Goal: Task Accomplishment & Management: Use online tool/utility

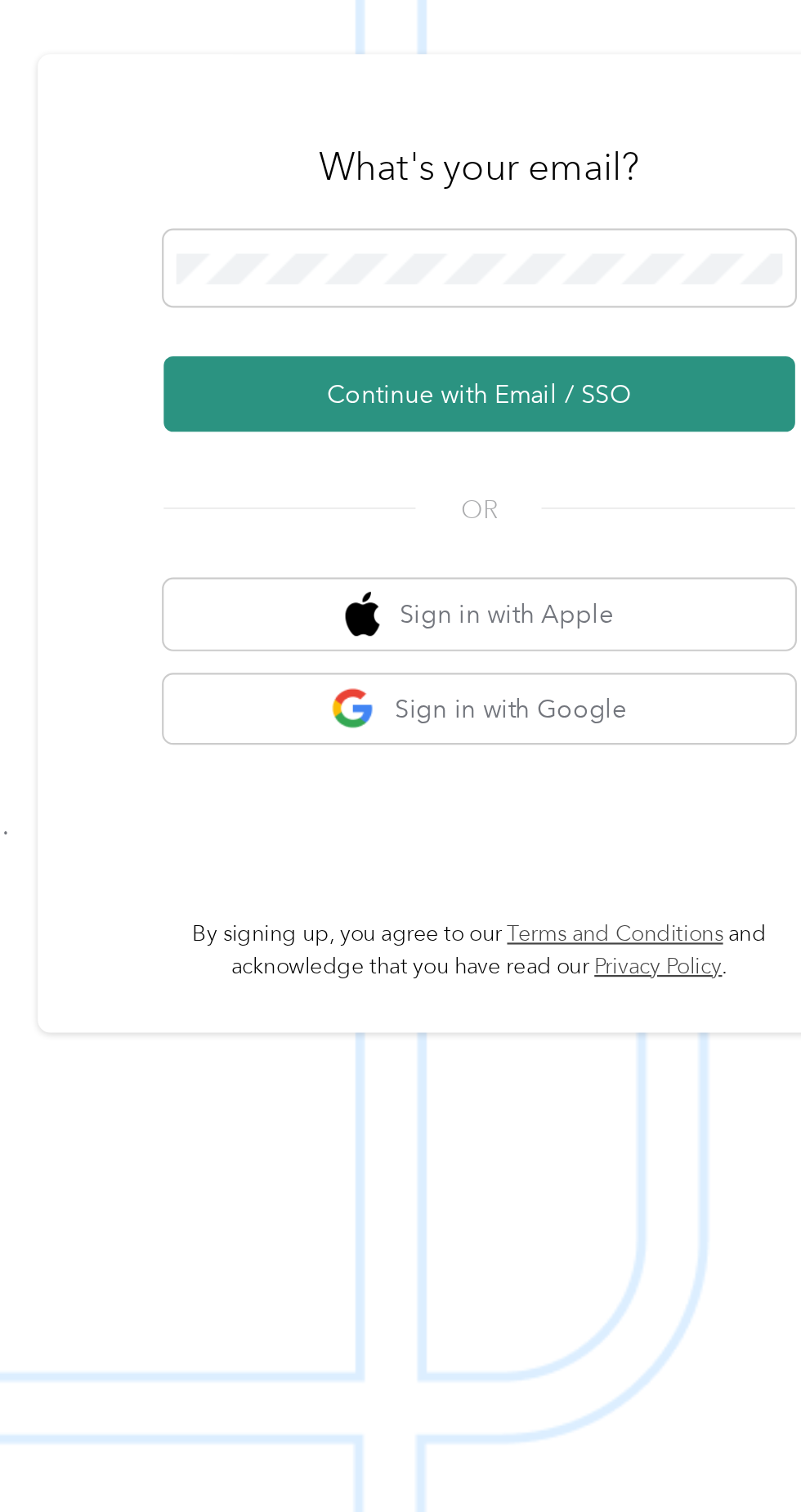
click at [552, 823] on button "Continue with Email / SSO" at bounding box center [592, 806] width 287 height 35
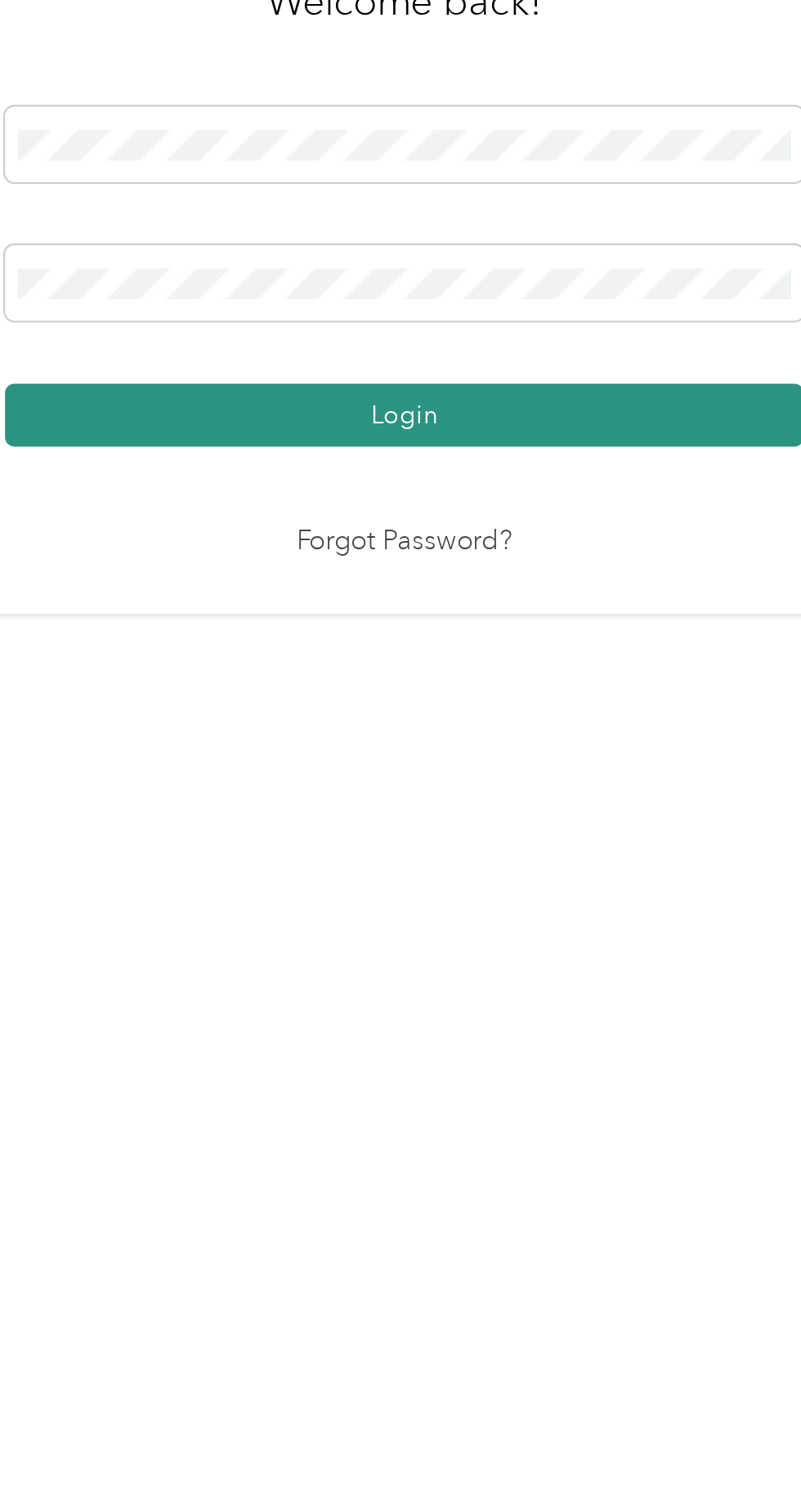
click at [481, 881] on button "Login" at bounding box center [396, 867] width 363 height 29
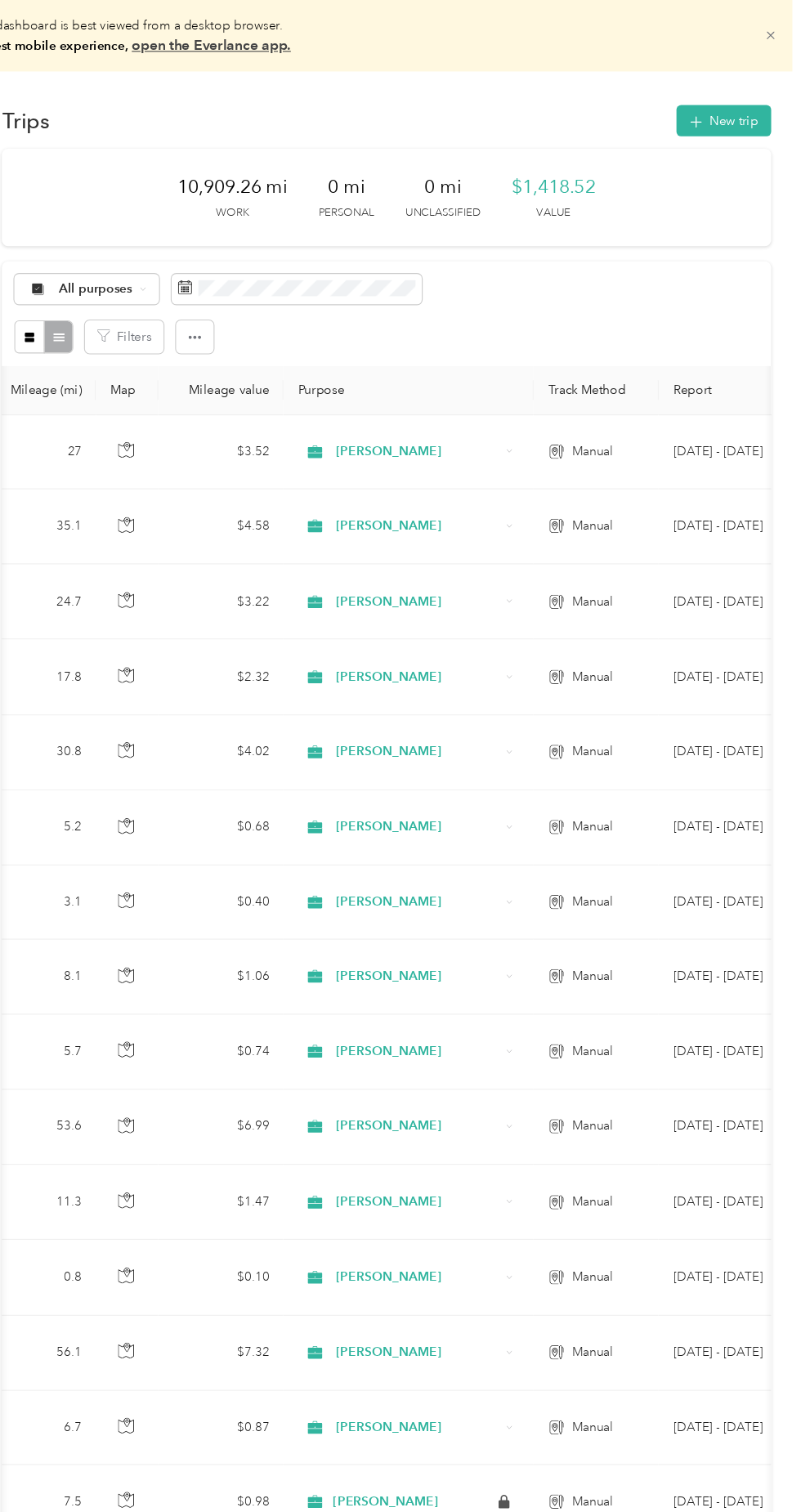
click at [776, 33] on icon at bounding box center [772, 33] width 7 height 7
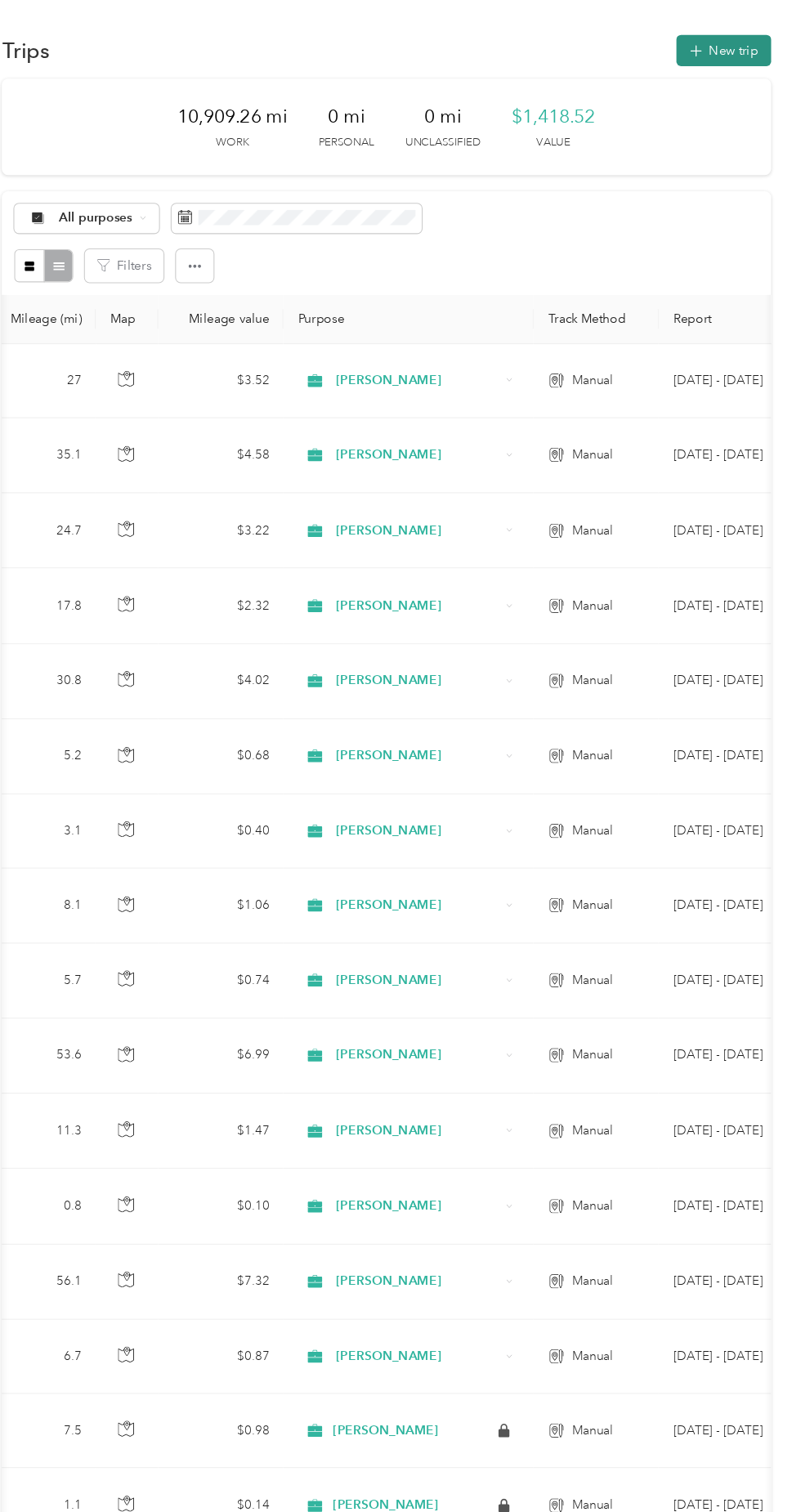
click at [739, 44] on button "New trip" at bounding box center [729, 46] width 86 height 29
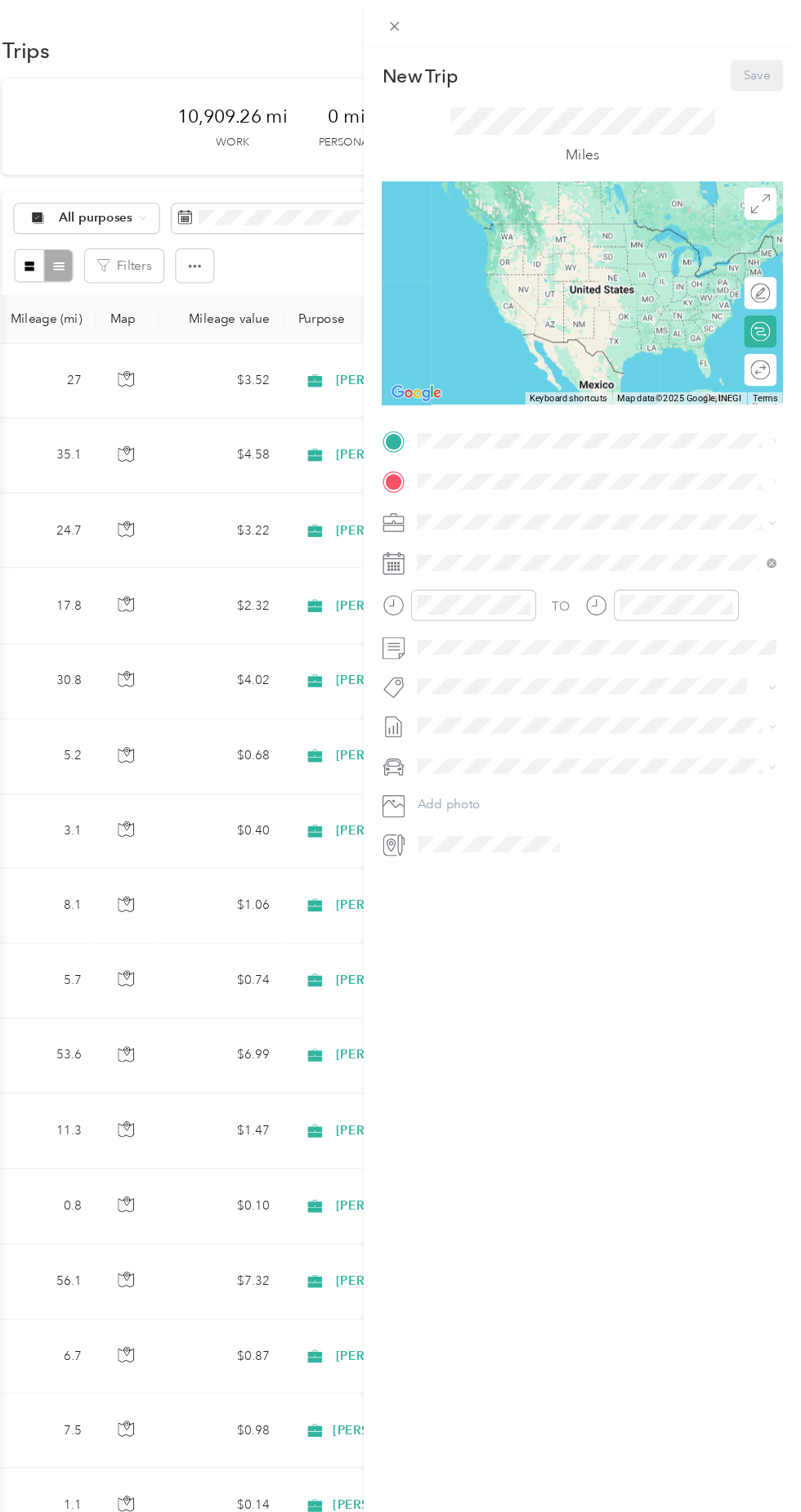
click at [564, 1511] on div "New Trip Save This trip cannot be edited because it is either under review, app…" at bounding box center [396, 1512] width 793 height 0
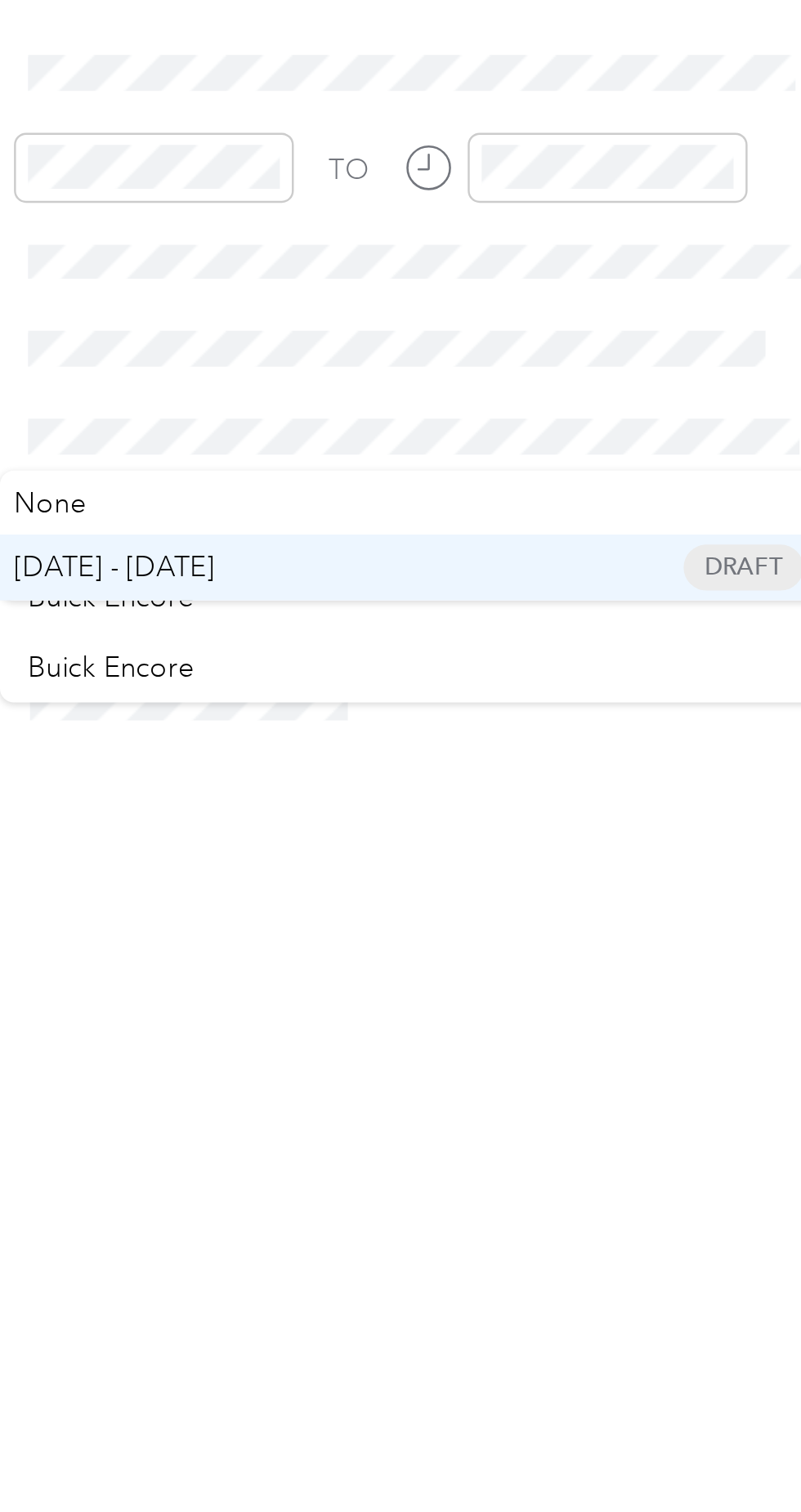
click at [526, 716] on span "[DATE] - [DATE]" at bounding box center [484, 717] width 81 height 17
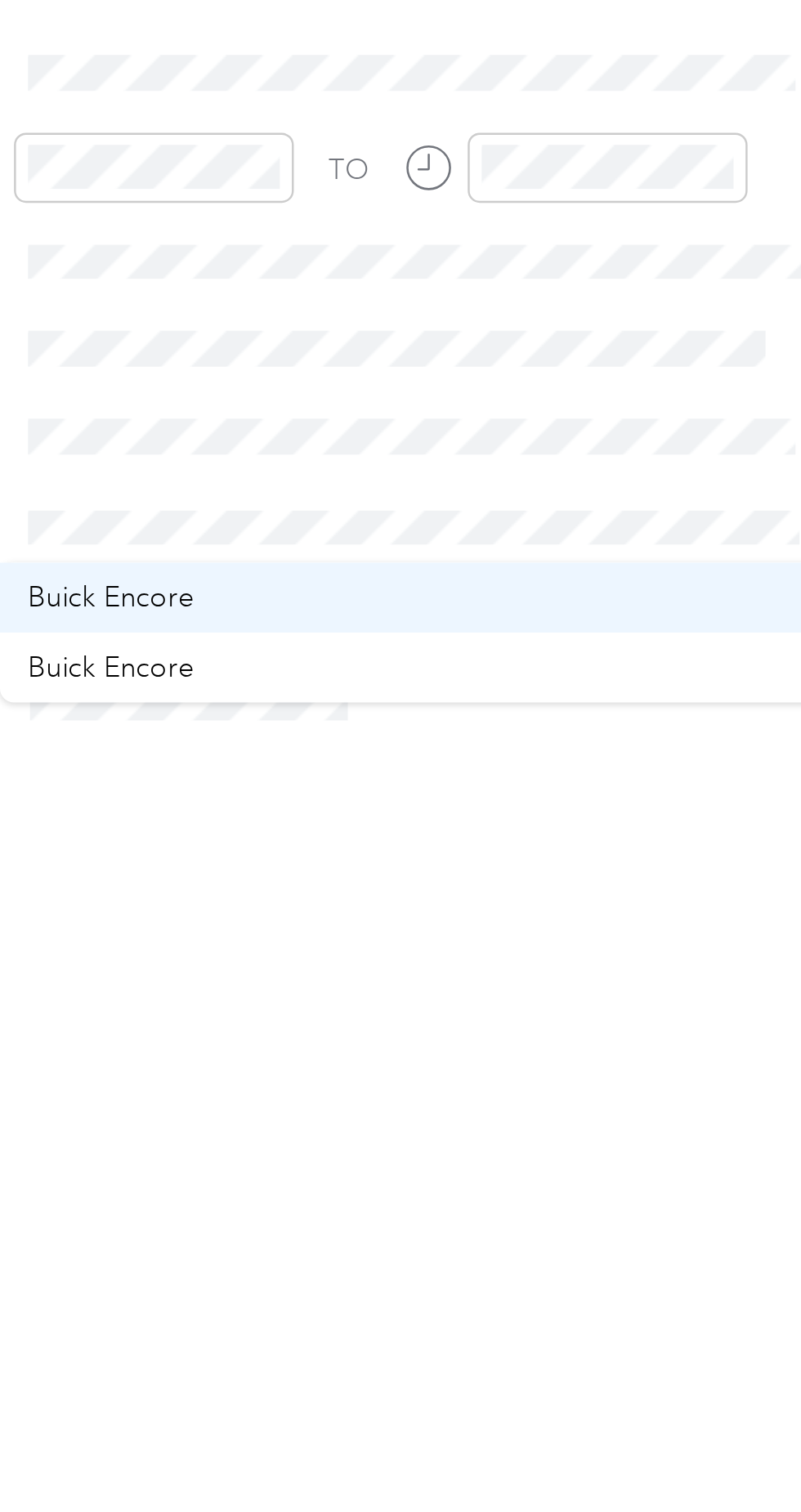
click at [520, 734] on div "Buick Encore" at bounding box center [609, 729] width 317 height 17
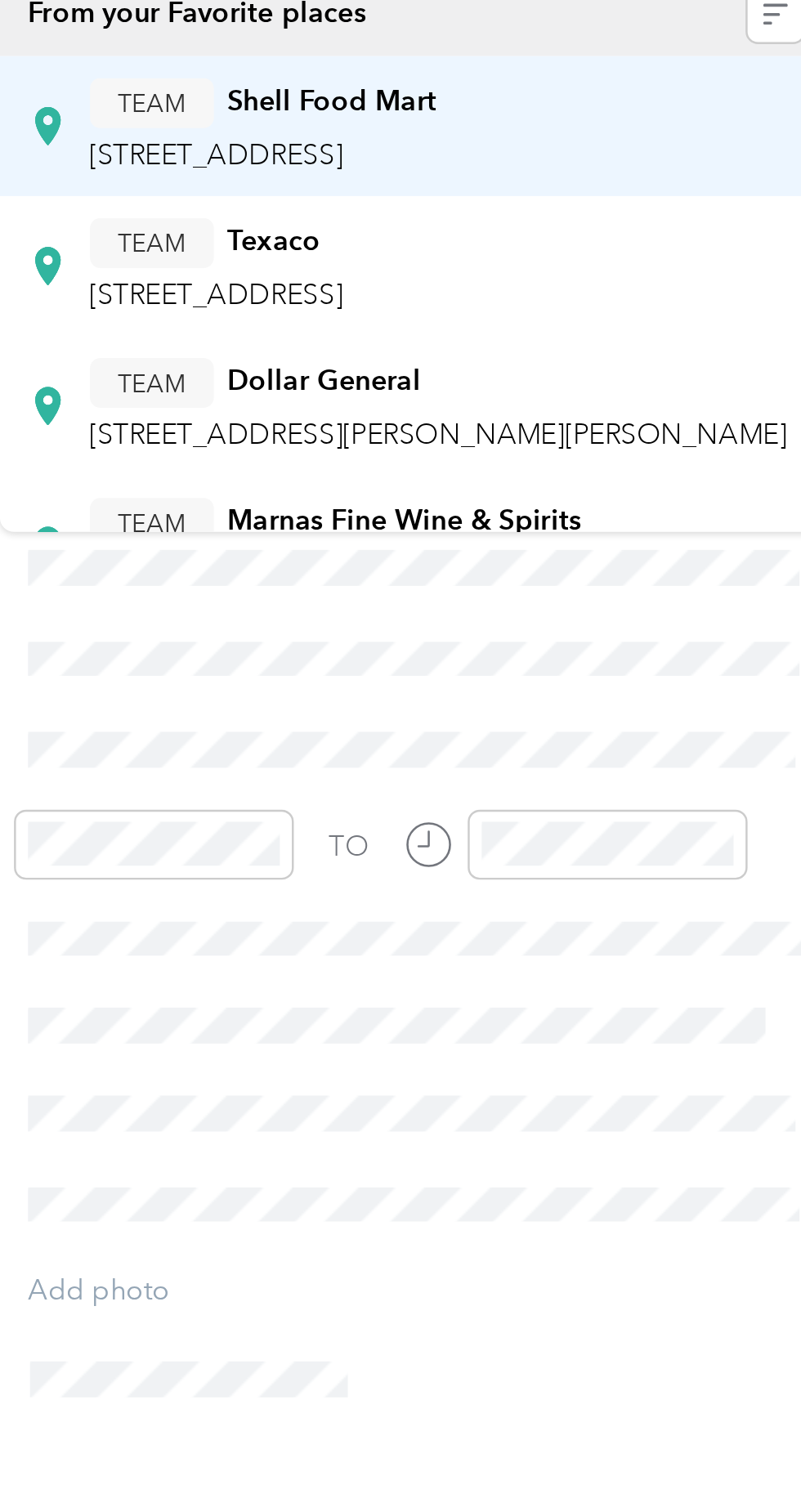
click at [579, 267] on span "[STREET_ADDRESS]" at bounding box center [526, 271] width 104 height 14
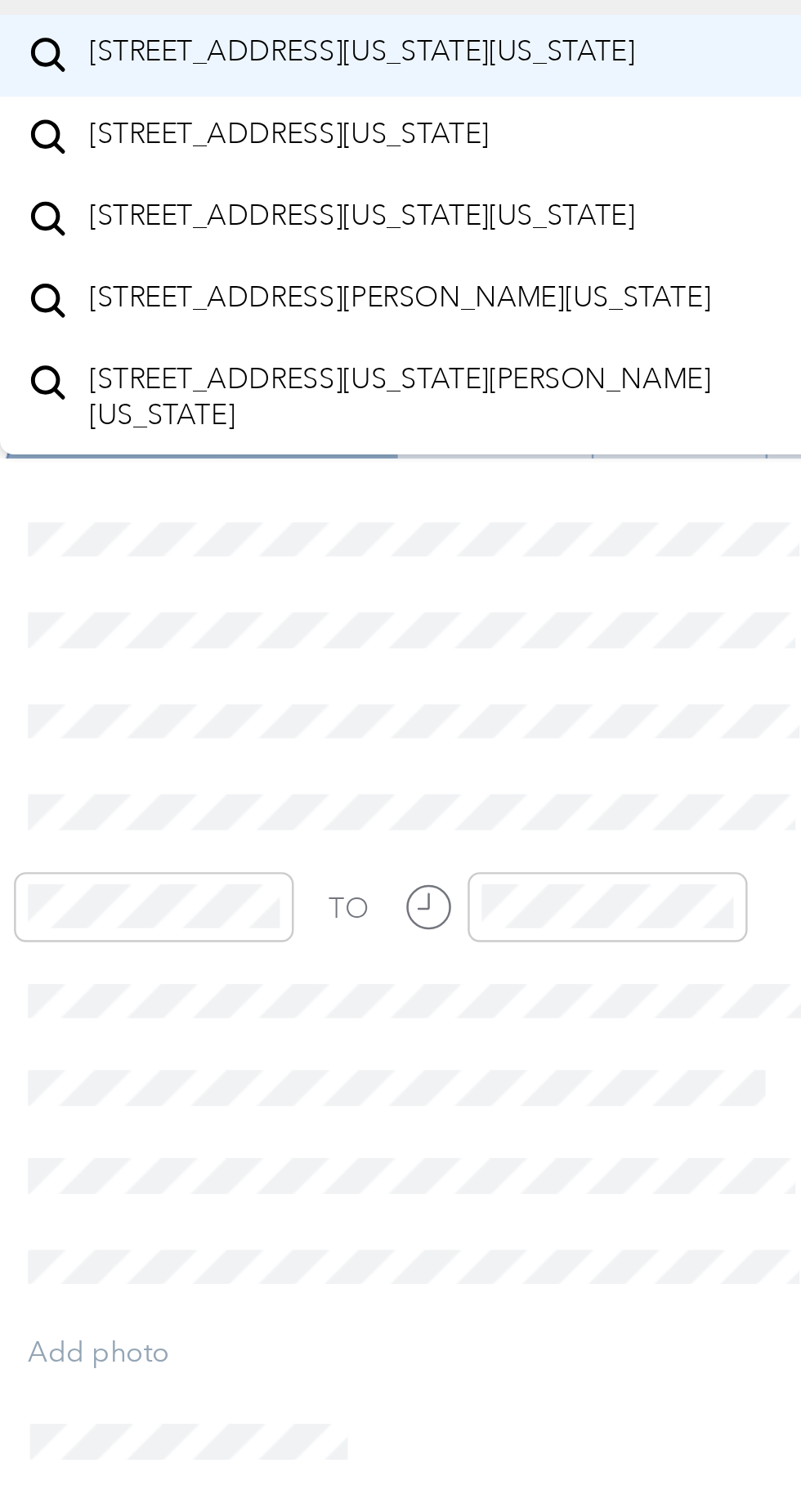
click at [635, 209] on span "[STREET_ADDRESS][US_STATE][US_STATE]" at bounding box center [586, 205] width 223 height 15
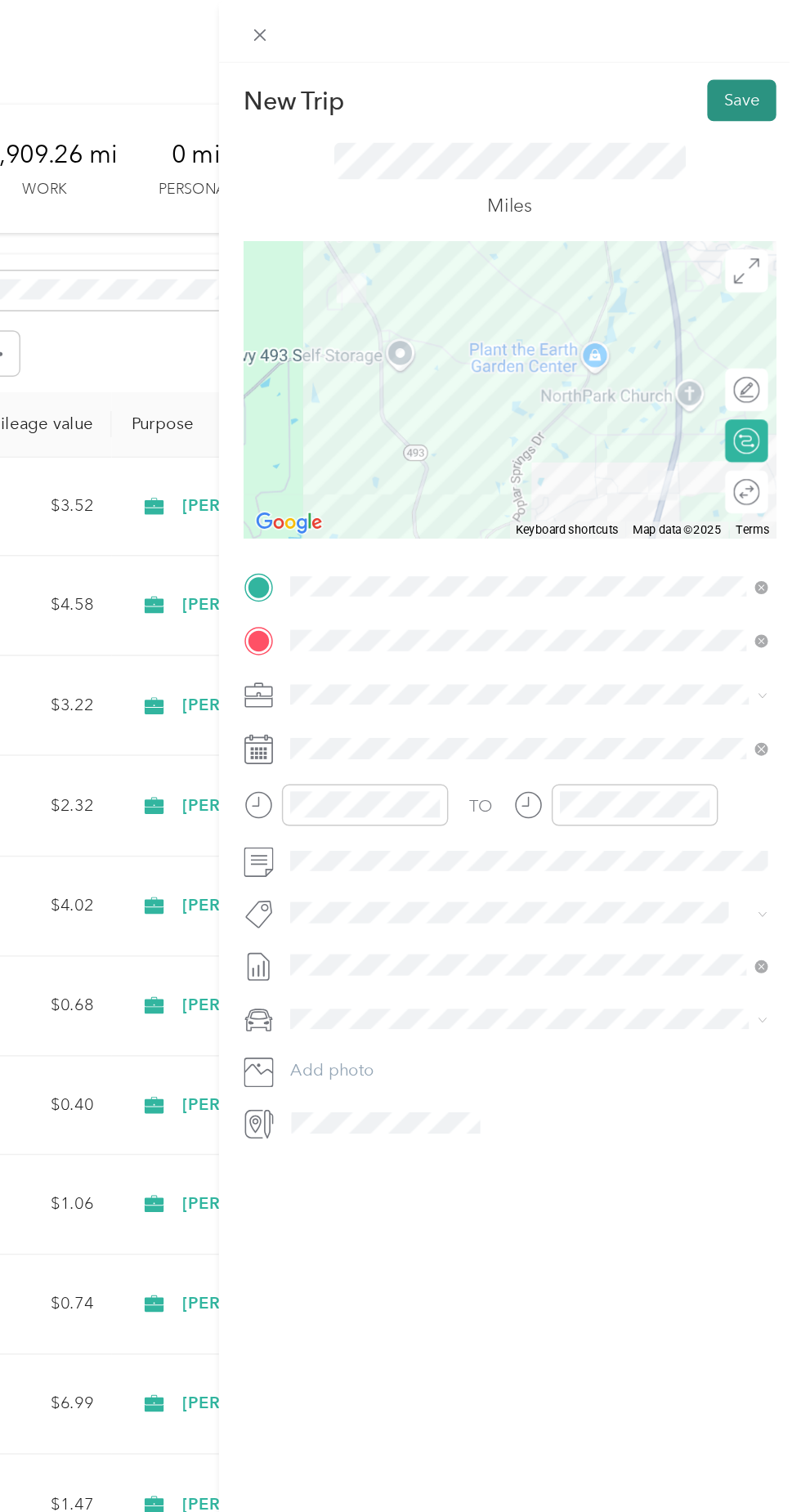
click at [748, 67] on button "Save" at bounding box center [760, 69] width 48 height 29
